Goal: Information Seeking & Learning: Learn about a topic

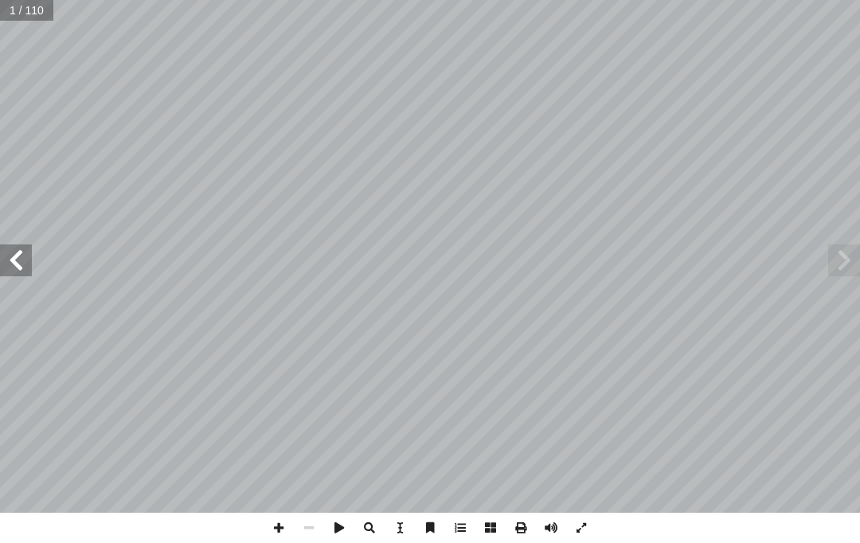
click at [26, 266] on span at bounding box center [16, 261] width 32 height 32
click at [18, 258] on span at bounding box center [16, 261] width 32 height 32
click at [20, 271] on span at bounding box center [16, 261] width 32 height 32
click at [19, 264] on span at bounding box center [16, 261] width 32 height 32
click at [21, 270] on span at bounding box center [16, 261] width 32 height 32
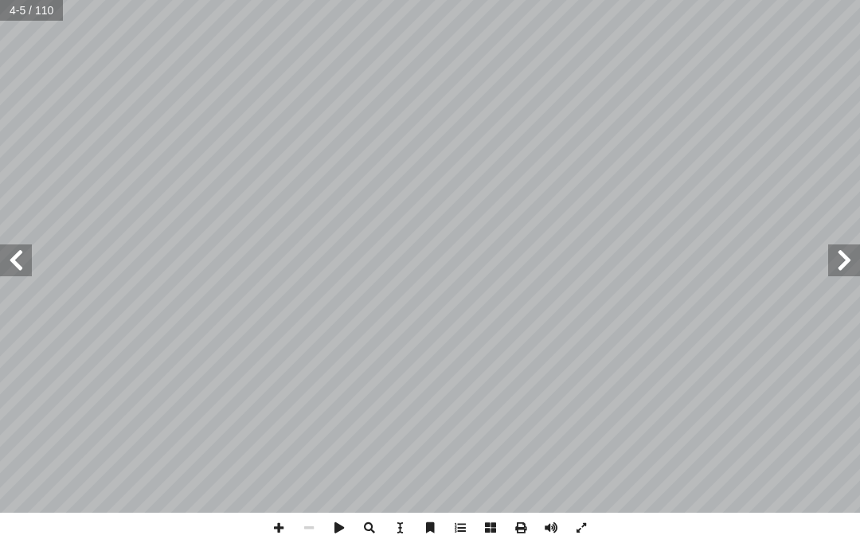
click at [21, 269] on span at bounding box center [16, 261] width 32 height 32
click at [16, 262] on span at bounding box center [16, 261] width 32 height 32
click at [17, 260] on span at bounding box center [16, 261] width 32 height 32
click at [10, 252] on span at bounding box center [16, 261] width 32 height 32
click at [22, 249] on span at bounding box center [16, 261] width 32 height 32
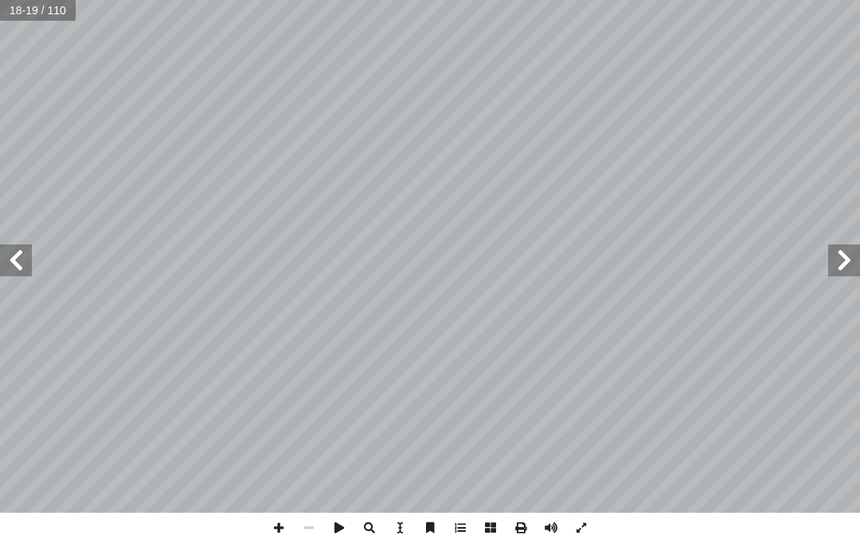
click at [14, 265] on span at bounding box center [16, 261] width 32 height 32
click at [10, 262] on span at bounding box center [16, 261] width 32 height 32
click at [9, 254] on span at bounding box center [16, 261] width 32 height 32
click at [13, 264] on span at bounding box center [16, 261] width 32 height 32
click at [14, 260] on span at bounding box center [16, 261] width 32 height 32
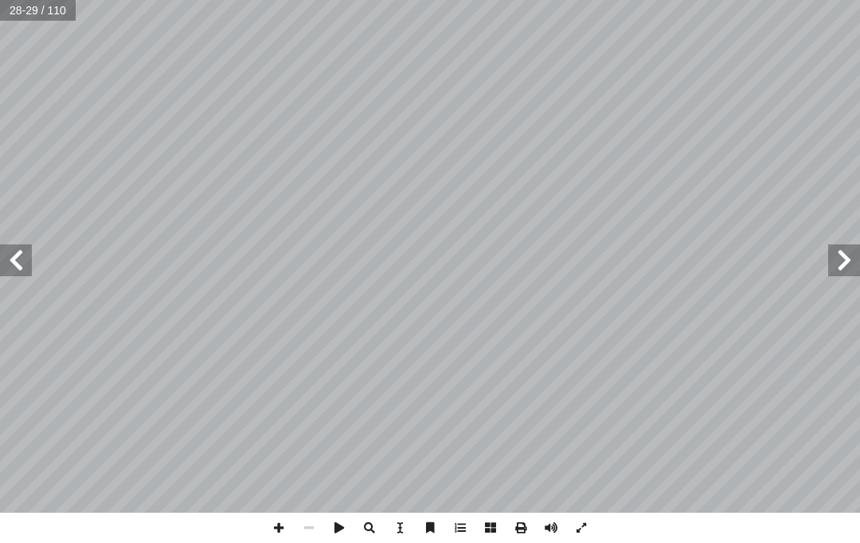
click at [10, 255] on span at bounding box center [16, 261] width 32 height 32
click at [22, 255] on span at bounding box center [16, 261] width 32 height 32
click at [644, 252] on span at bounding box center [844, 261] width 32 height 32
click at [644, 259] on span at bounding box center [844, 261] width 32 height 32
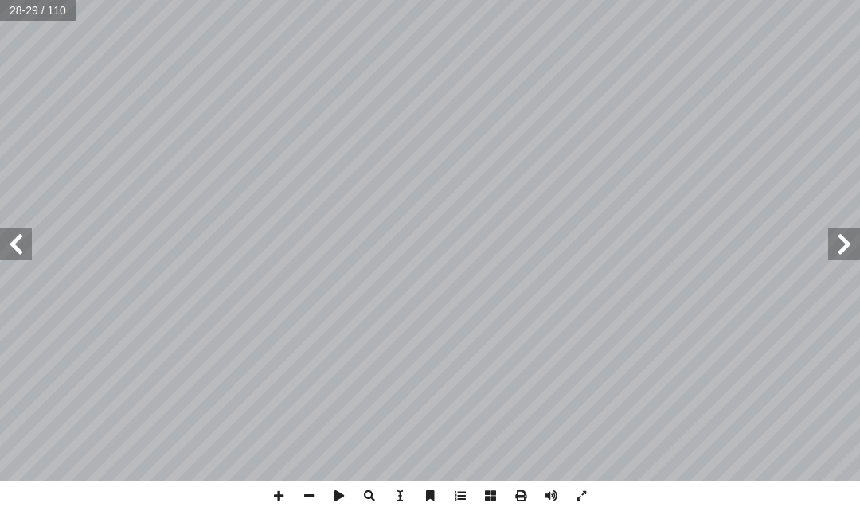
click at [23, 239] on span at bounding box center [16, 245] width 32 height 32
click at [22, 241] on span at bounding box center [16, 245] width 32 height 32
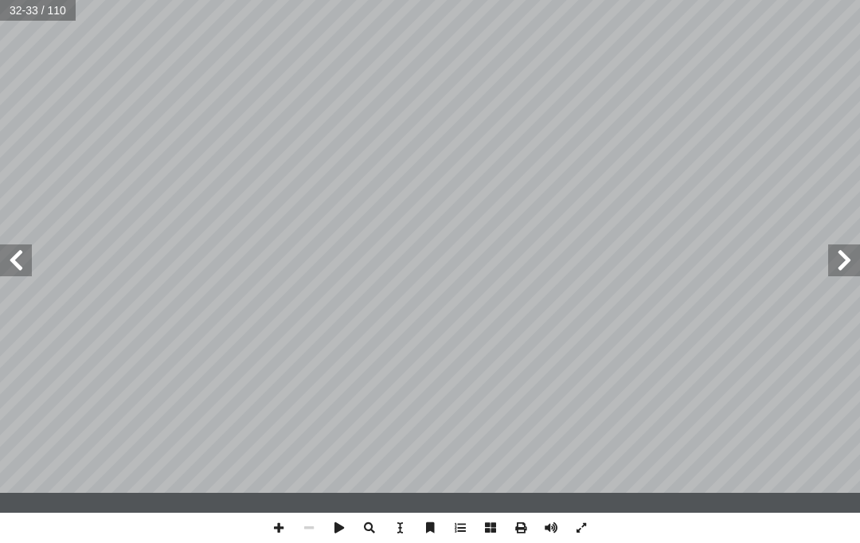
click at [0, 256] on span at bounding box center [16, 261] width 32 height 32
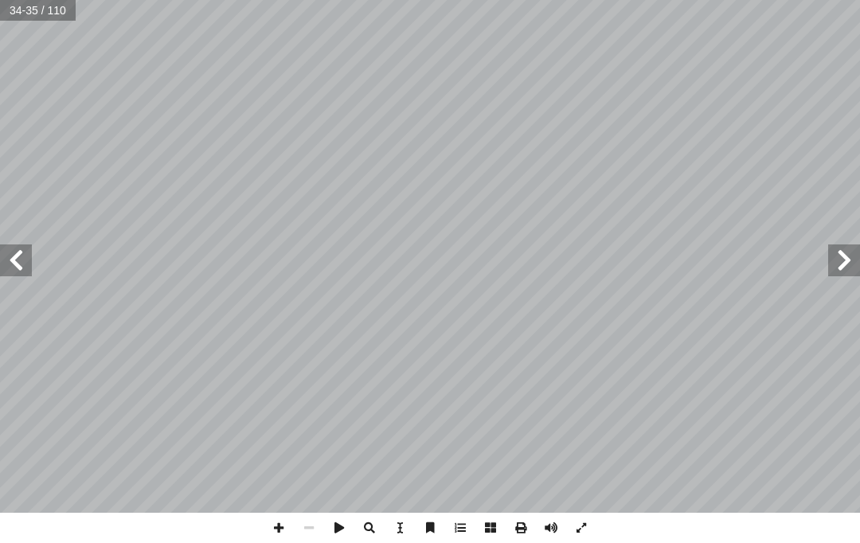
click at [11, 260] on span at bounding box center [16, 261] width 32 height 32
click at [17, 267] on span at bounding box center [16, 261] width 32 height 32
click at [2, 266] on span at bounding box center [16, 261] width 32 height 32
click at [29, 260] on span at bounding box center [16, 261] width 32 height 32
click at [644, 264] on span at bounding box center [844, 261] width 32 height 32
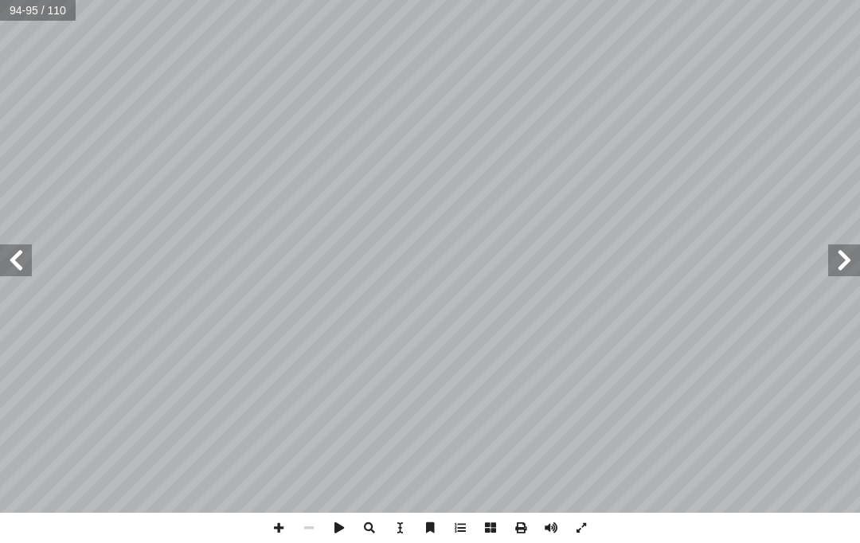
click at [644, 260] on span at bounding box center [844, 261] width 32 height 32
click at [644, 268] on span at bounding box center [844, 261] width 32 height 32
click at [644, 265] on span at bounding box center [844, 261] width 32 height 32
click at [644, 271] on span at bounding box center [844, 261] width 32 height 32
click at [11, 258] on span at bounding box center [16, 261] width 32 height 32
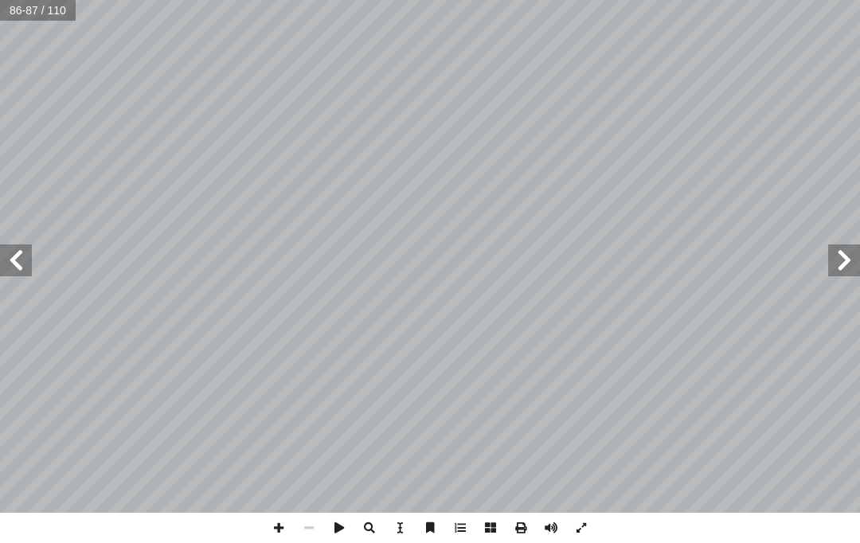
click at [13, 272] on span at bounding box center [16, 261] width 32 height 32
